Goal: Task Accomplishment & Management: Manage account settings

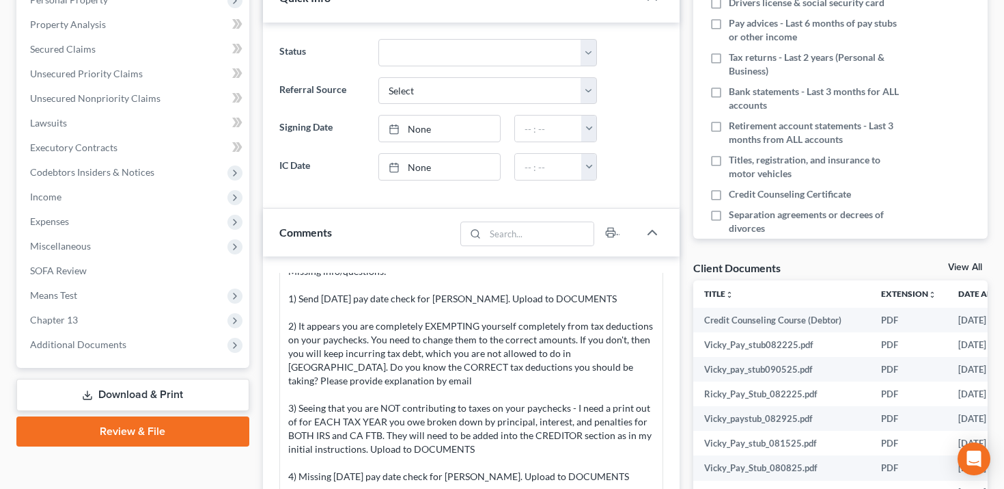
scroll to position [240, 0]
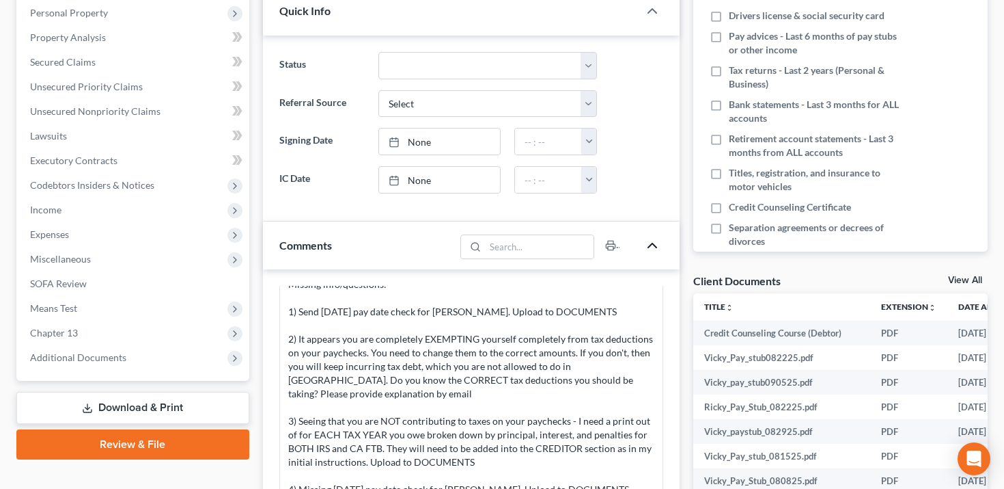
click at [652, 243] on polyline "button" at bounding box center [652, 245] width 8 height 4
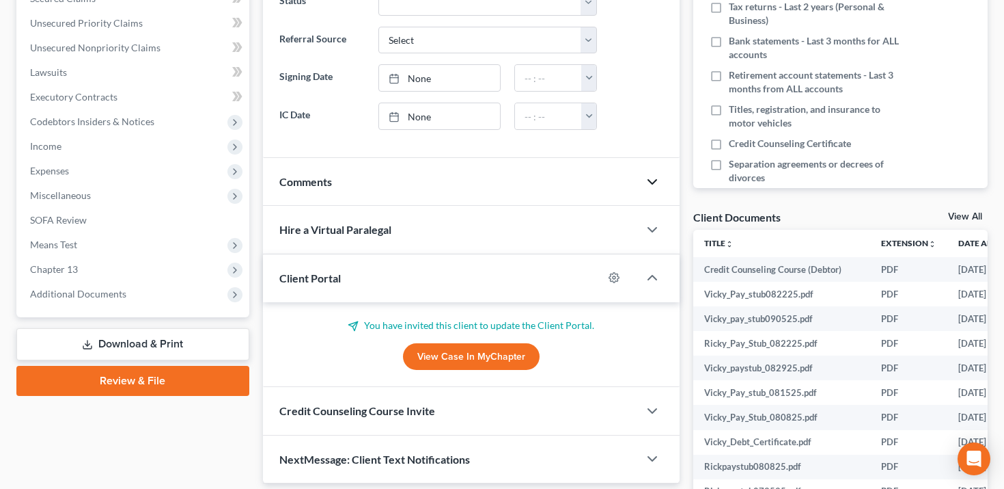
scroll to position [376, 0]
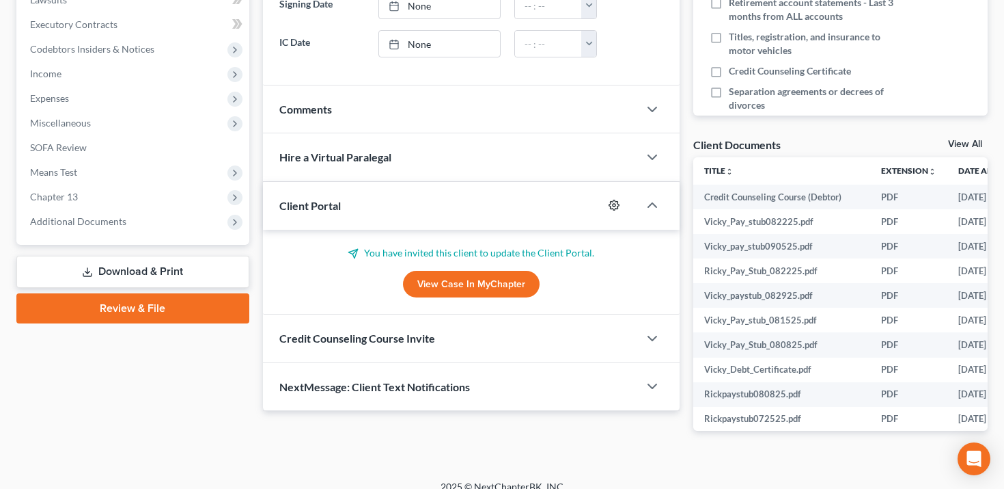
click at [616, 200] on icon "button" at bounding box center [614, 205] width 11 height 11
select select "4"
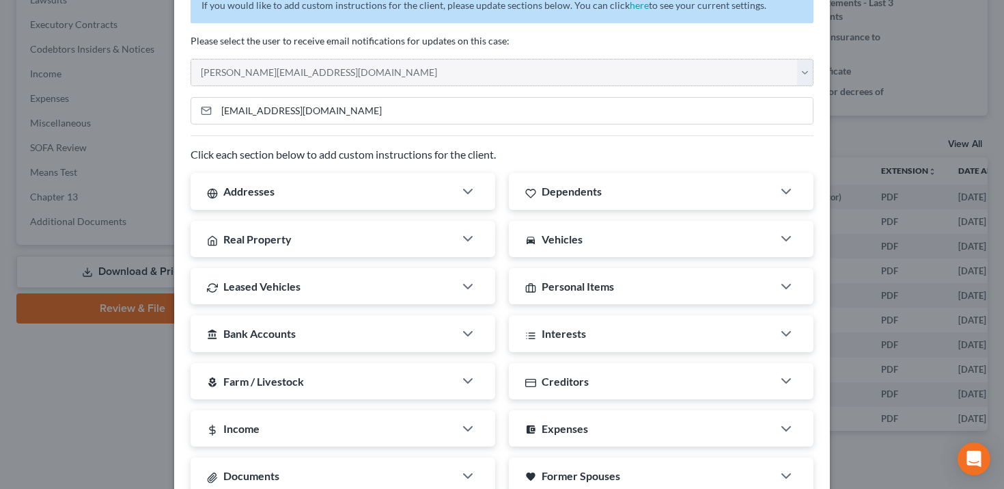
scroll to position [94, 0]
click at [775, 98] on input "[EMAIL_ADDRESS][DOMAIN_NAME]" at bounding box center [515, 111] width 597 height 26
click at [759, 98] on input "[EMAIL_ADDRESS][DOMAIN_NAME]" at bounding box center [515, 111] width 597 height 26
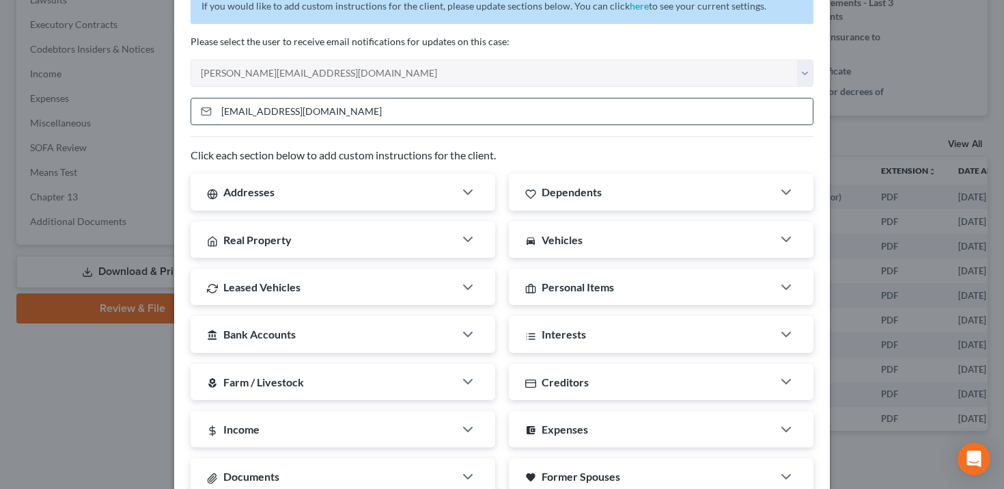
click at [759, 98] on input "[EMAIL_ADDRESS][DOMAIN_NAME]" at bounding box center [515, 111] width 597 height 26
type input "[EMAIL_ADDRESS][DOMAIN_NAME]"
click at [647, 113] on div "If you would like to add custom instructions for the client, please update sect…" at bounding box center [502, 348] width 656 height 720
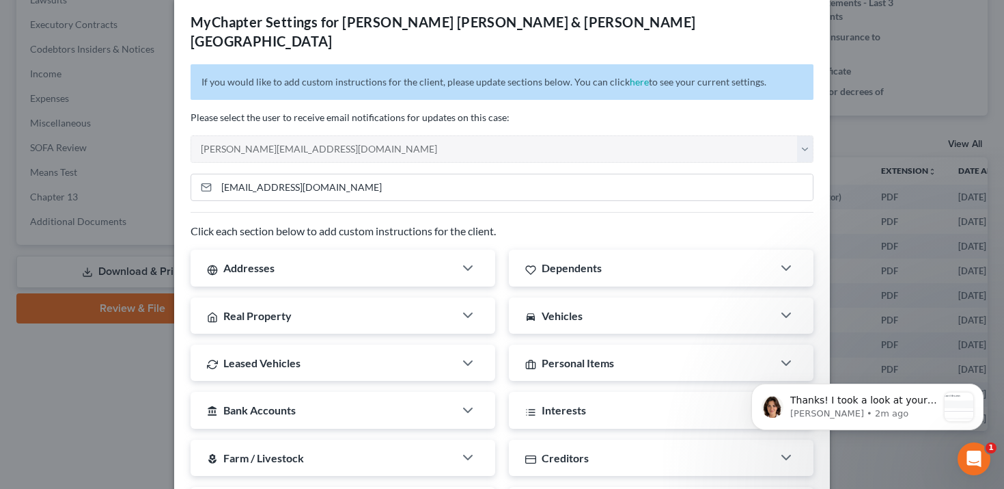
scroll to position [0, 0]
click at [861, 32] on div "MyChapter Settings for [PERSON_NAME] [PERSON_NAME] & [PERSON_NAME] If you would…" at bounding box center [502, 244] width 1004 height 489
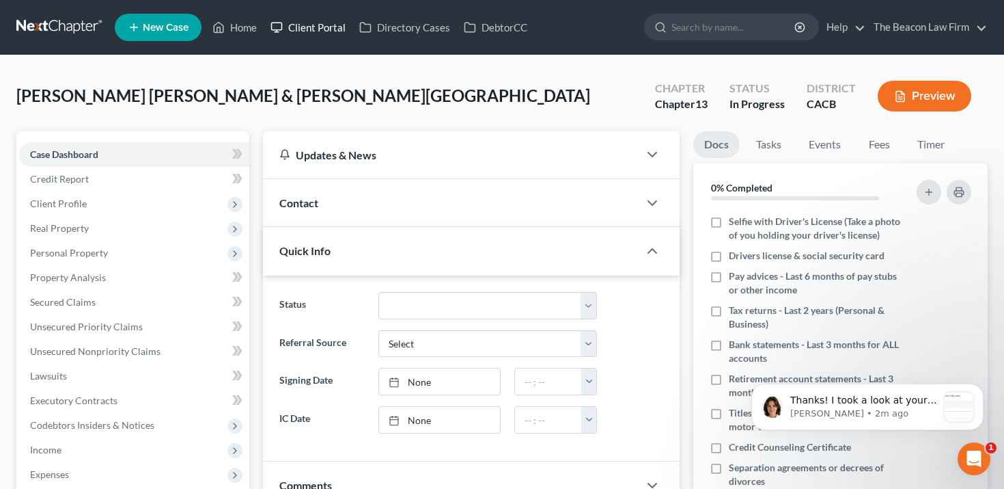
click at [301, 38] on link "Client Portal" at bounding box center [308, 27] width 89 height 25
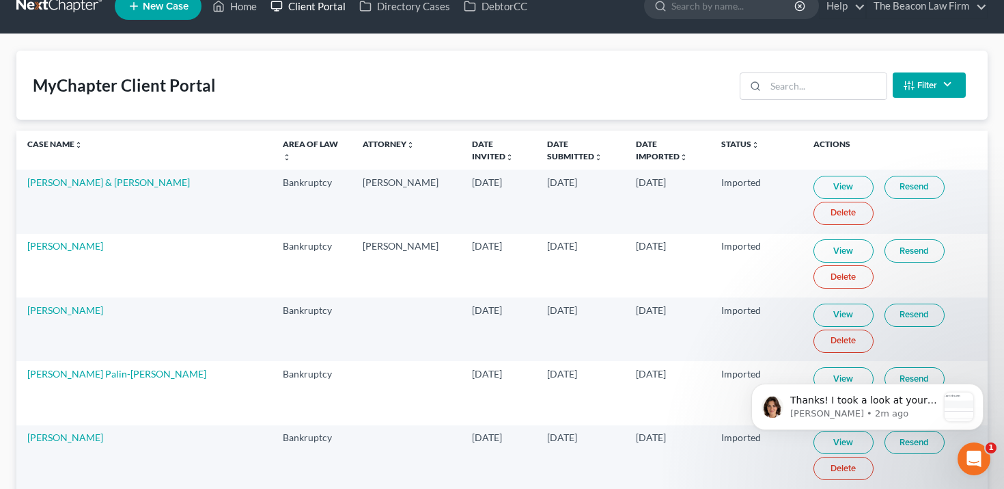
scroll to position [20, 0]
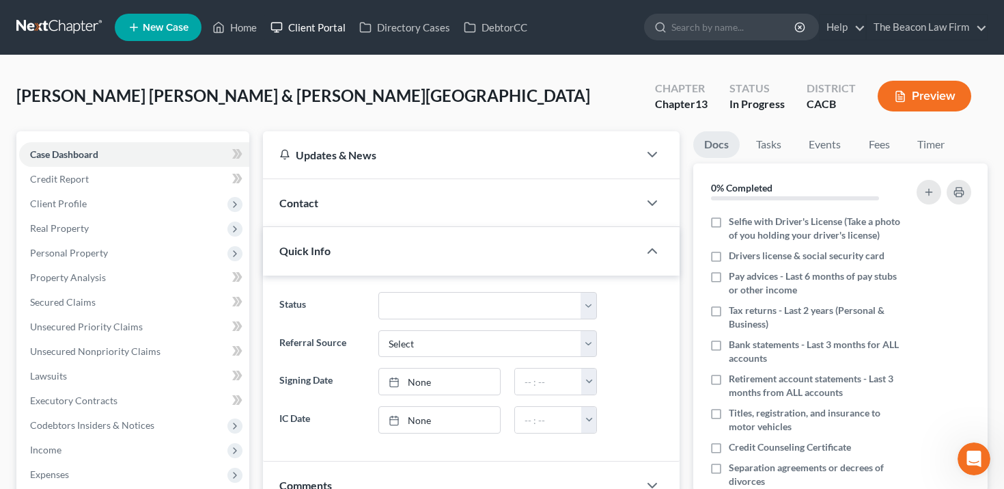
scroll to position [391, 0]
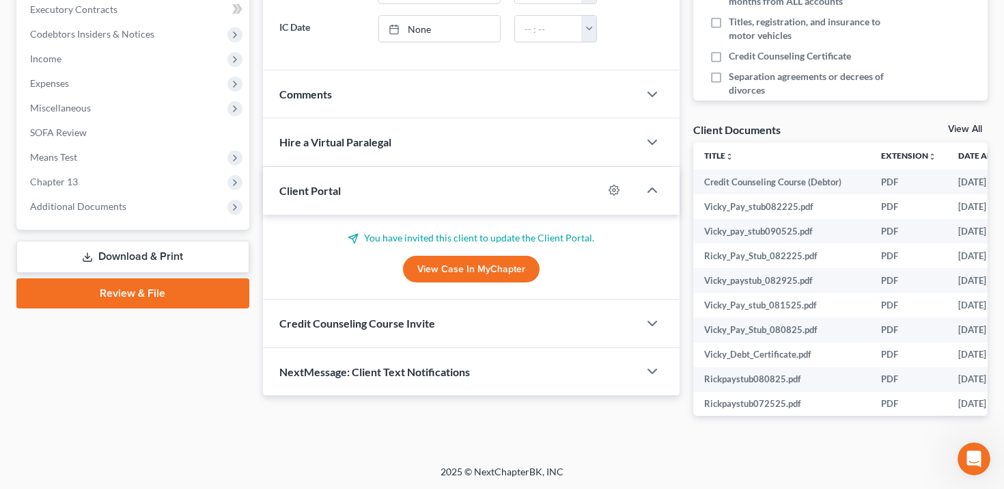
click at [621, 193] on div at bounding box center [621, 190] width 36 height 22
click at [614, 193] on icon "button" at bounding box center [614, 189] width 11 height 11
select select "4"
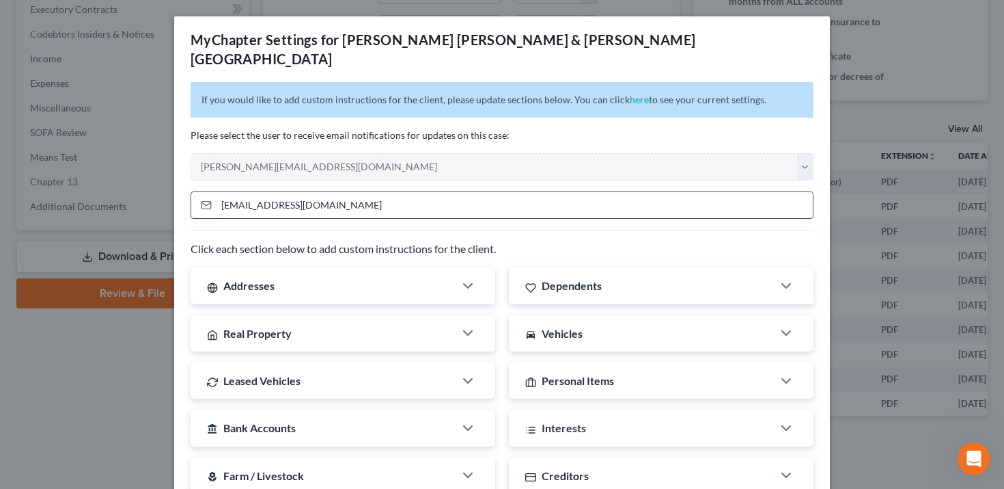
click at [525, 192] on input "[EMAIL_ADDRESS][DOMAIN_NAME]" at bounding box center [515, 205] width 597 height 26
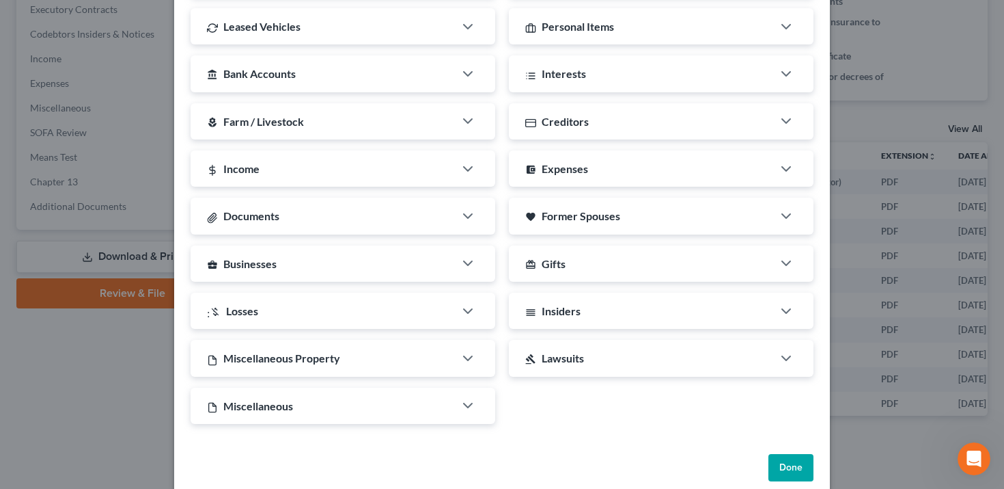
click at [783, 454] on button "Done" at bounding box center [791, 467] width 45 height 27
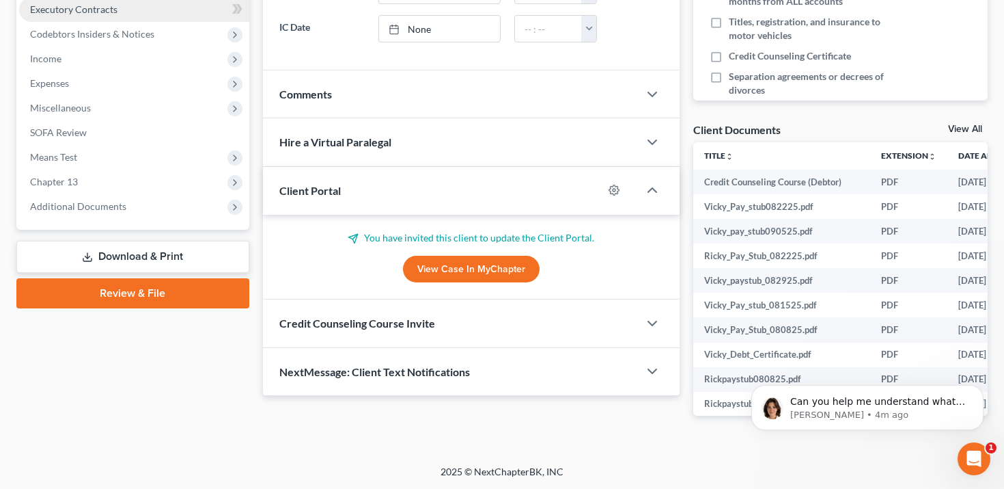
scroll to position [0, 0]
